Goal: Information Seeking & Learning: Understand process/instructions

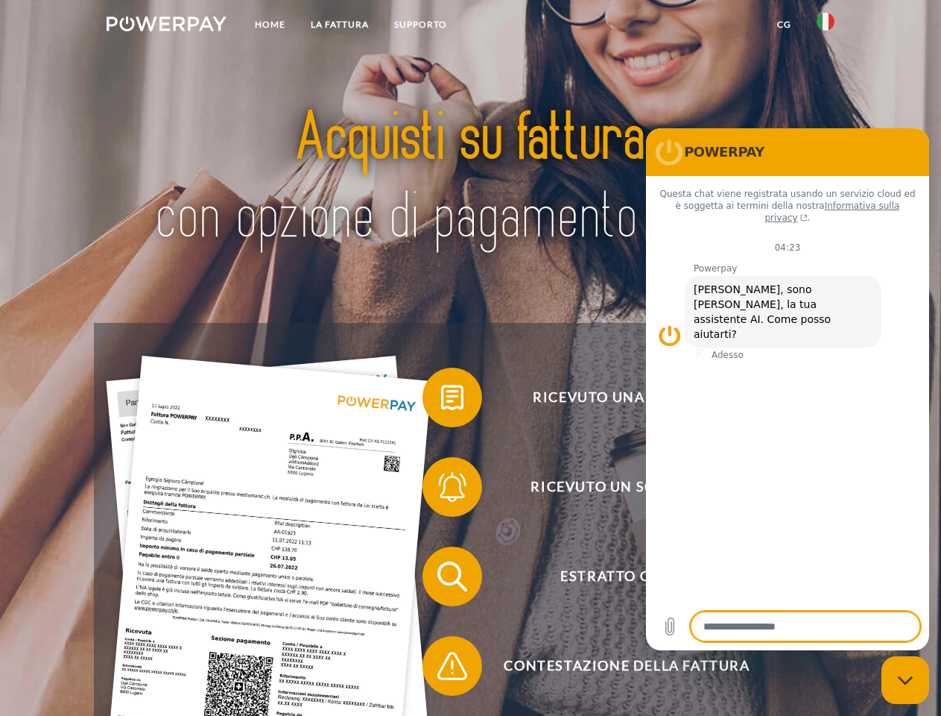
click at [166, 26] on img at bounding box center [167, 23] width 120 height 15
click at [826, 26] on img at bounding box center [826, 22] width 18 height 18
click at [784, 25] on link "CG" at bounding box center [785, 24] width 40 height 27
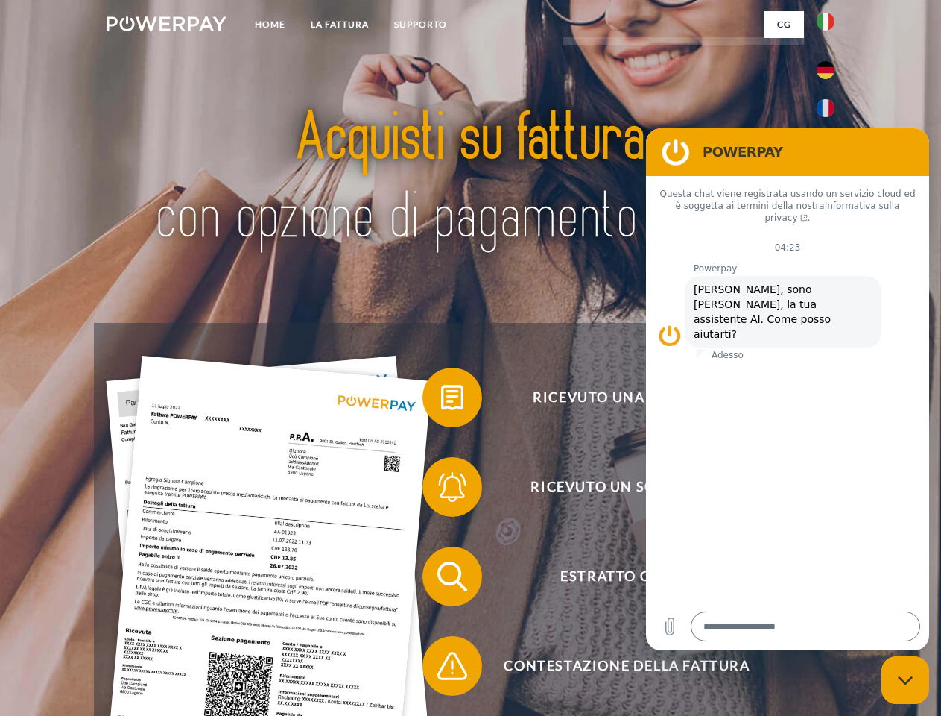
click at [441, 400] on span at bounding box center [430, 397] width 75 height 75
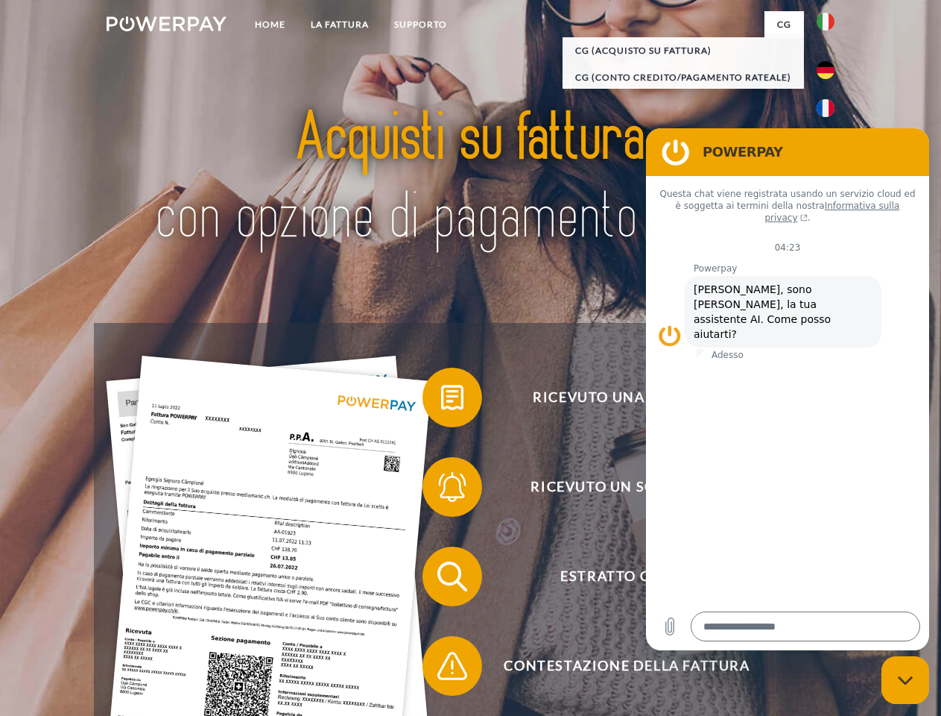
click at [441, 490] on span at bounding box center [430, 486] width 75 height 75
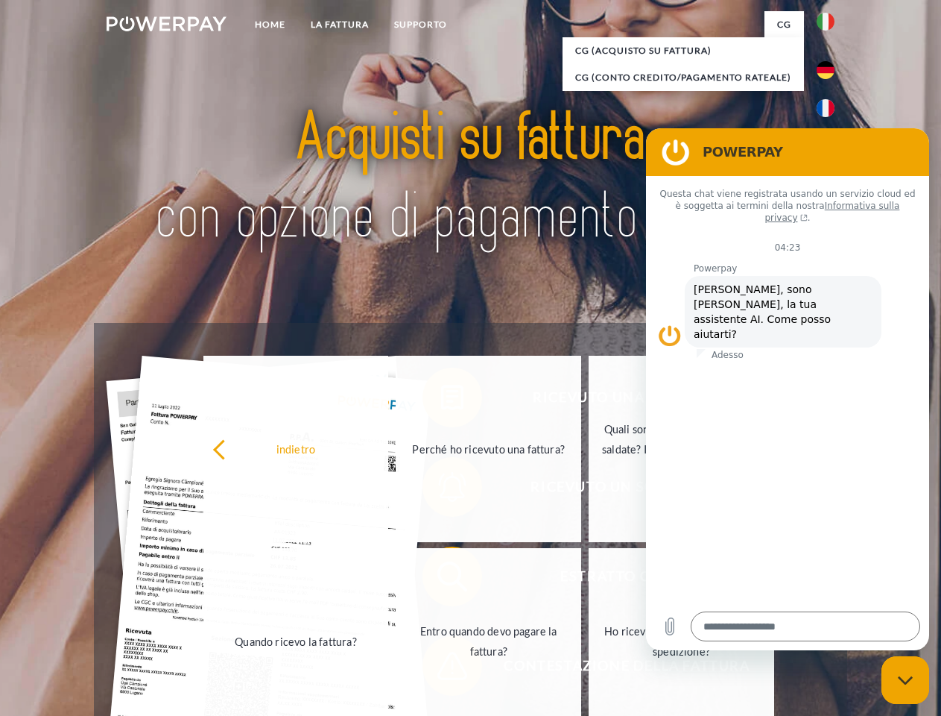
click at [441, 579] on link "Entro quando devo pagare la fattura?" at bounding box center [489, 641] width 186 height 186
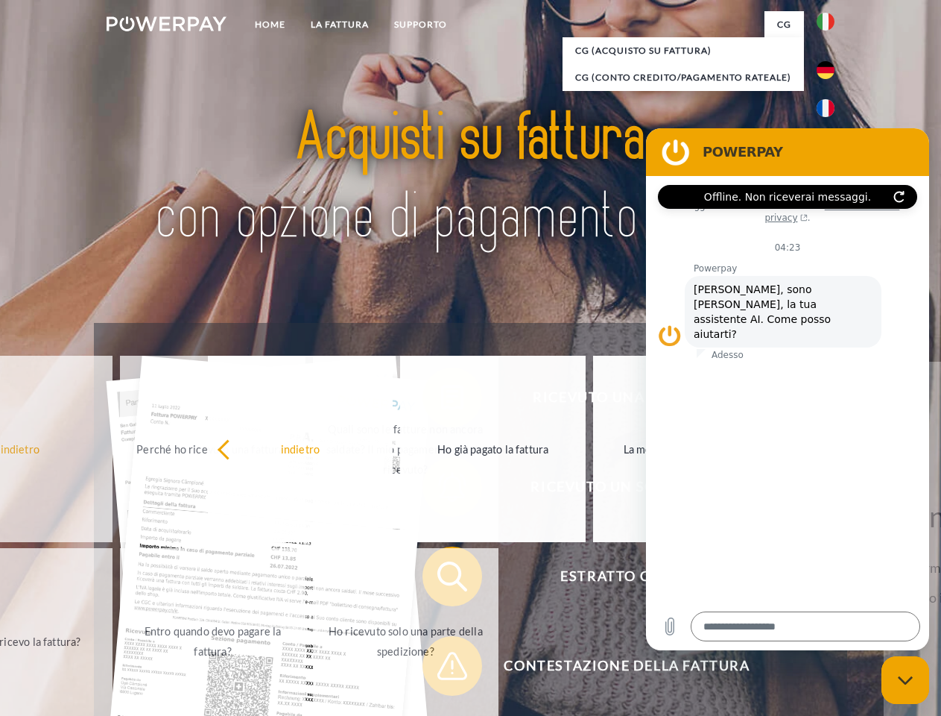
click at [441, 669] on span at bounding box center [430, 665] width 75 height 75
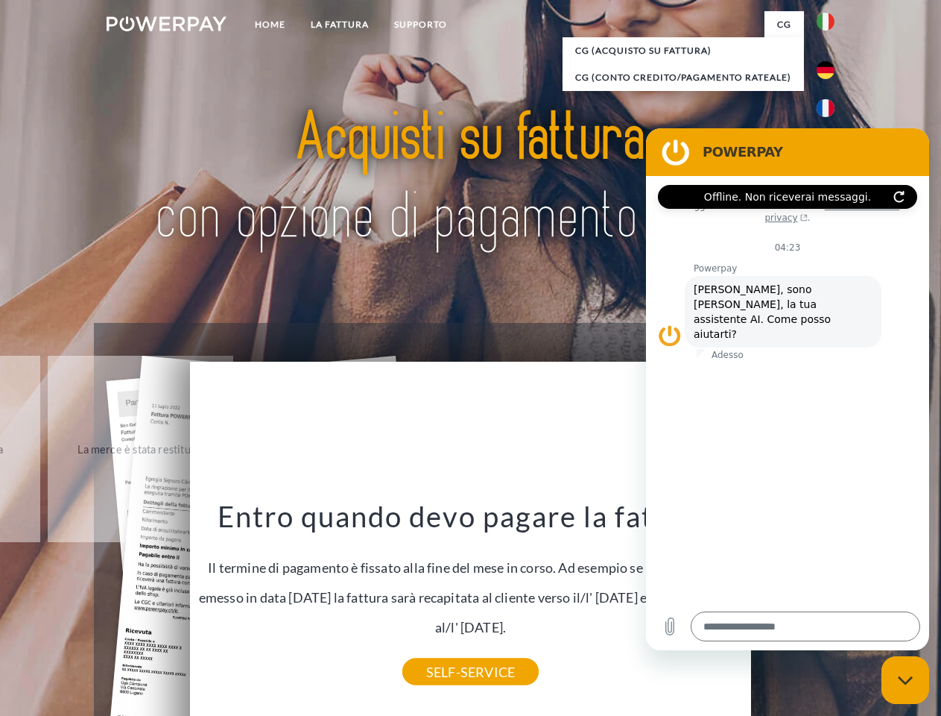
click at [906, 680] on icon "Chiudi la finestra di messaggistica" at bounding box center [906, 680] width 16 height 10
type textarea "*"
